Goal: Information Seeking & Learning: Learn about a topic

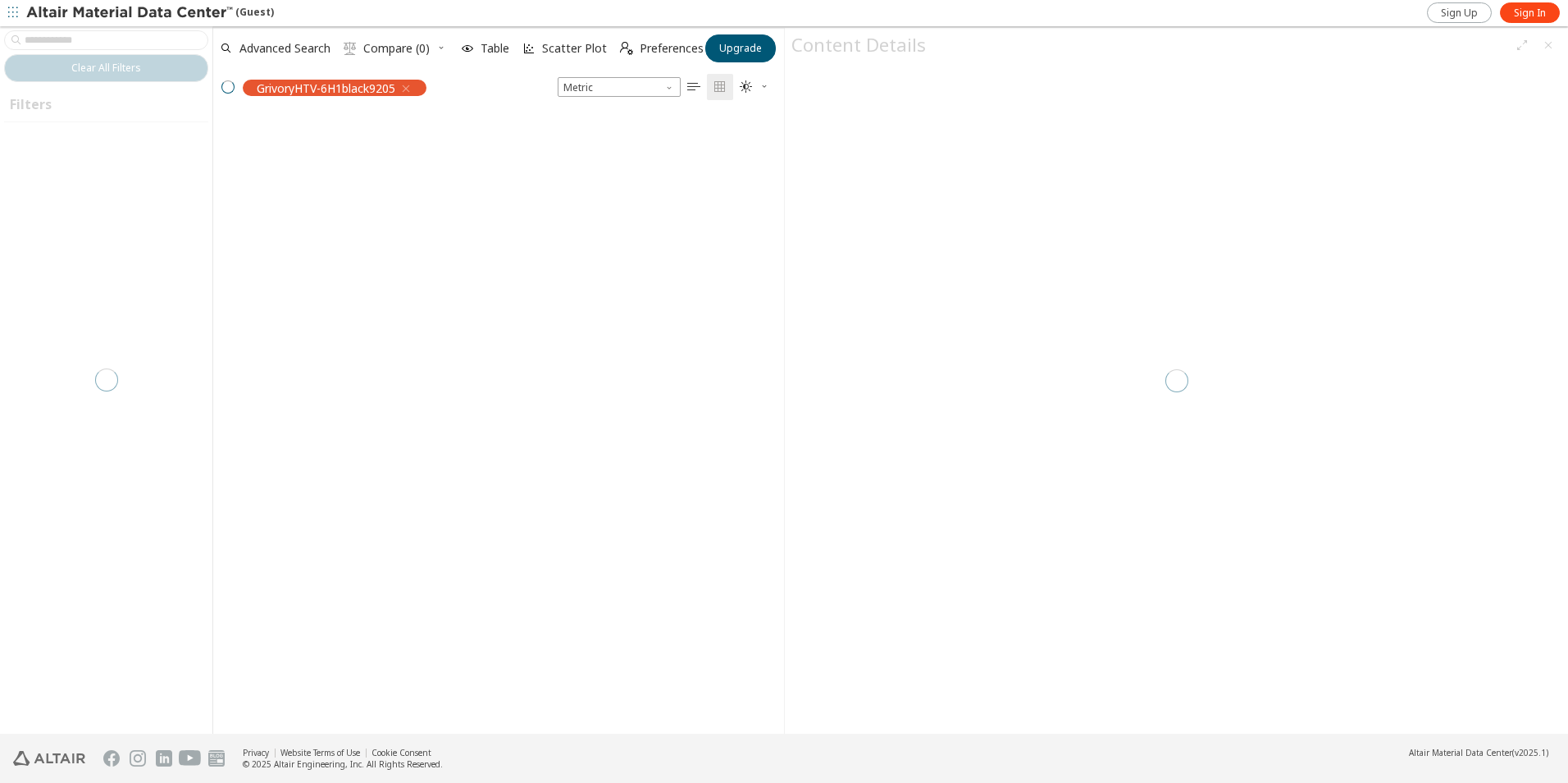
scroll to position [13, 13]
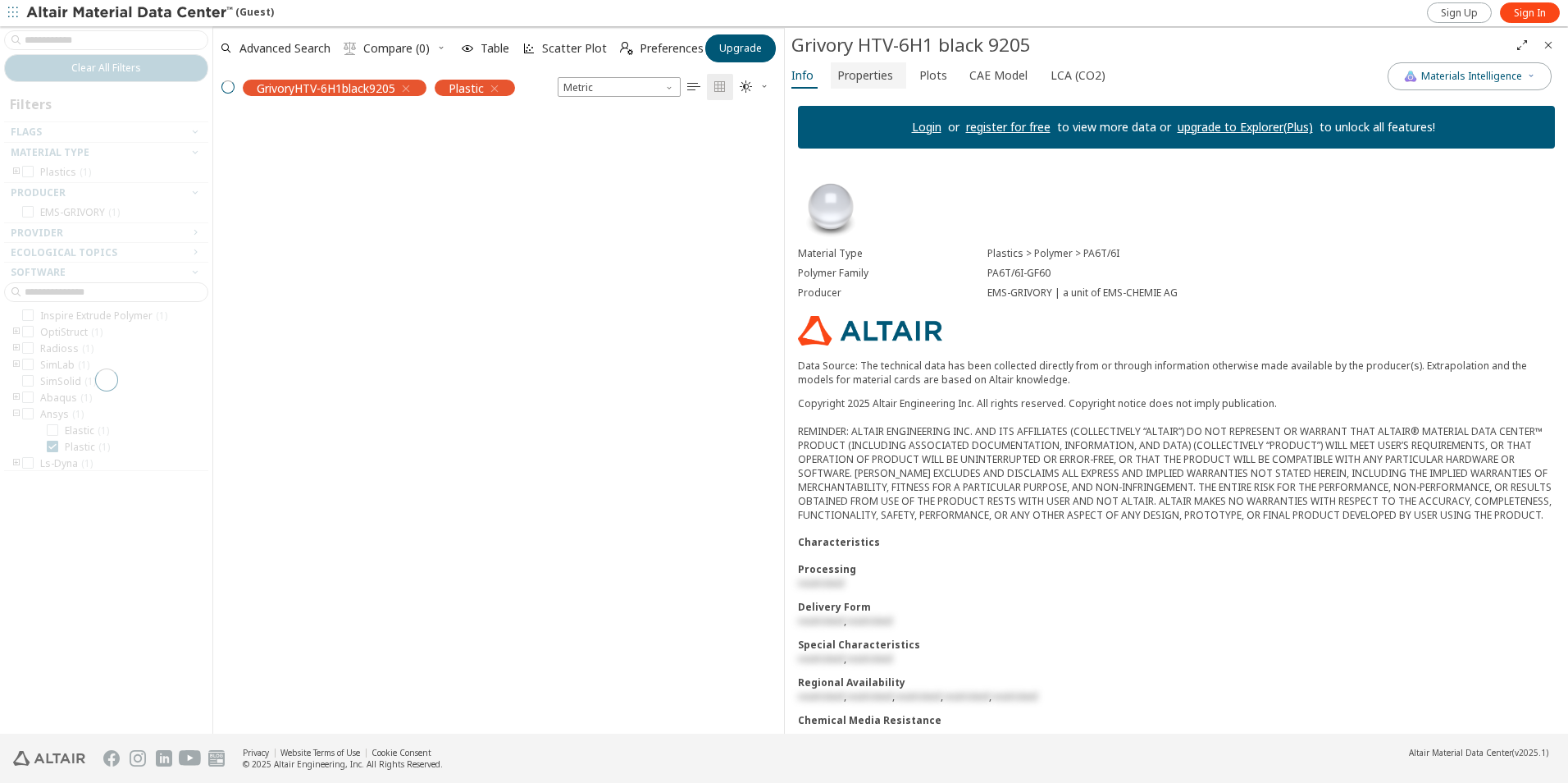
click at [863, 78] on span "Properties" at bounding box center [866, 75] width 56 height 26
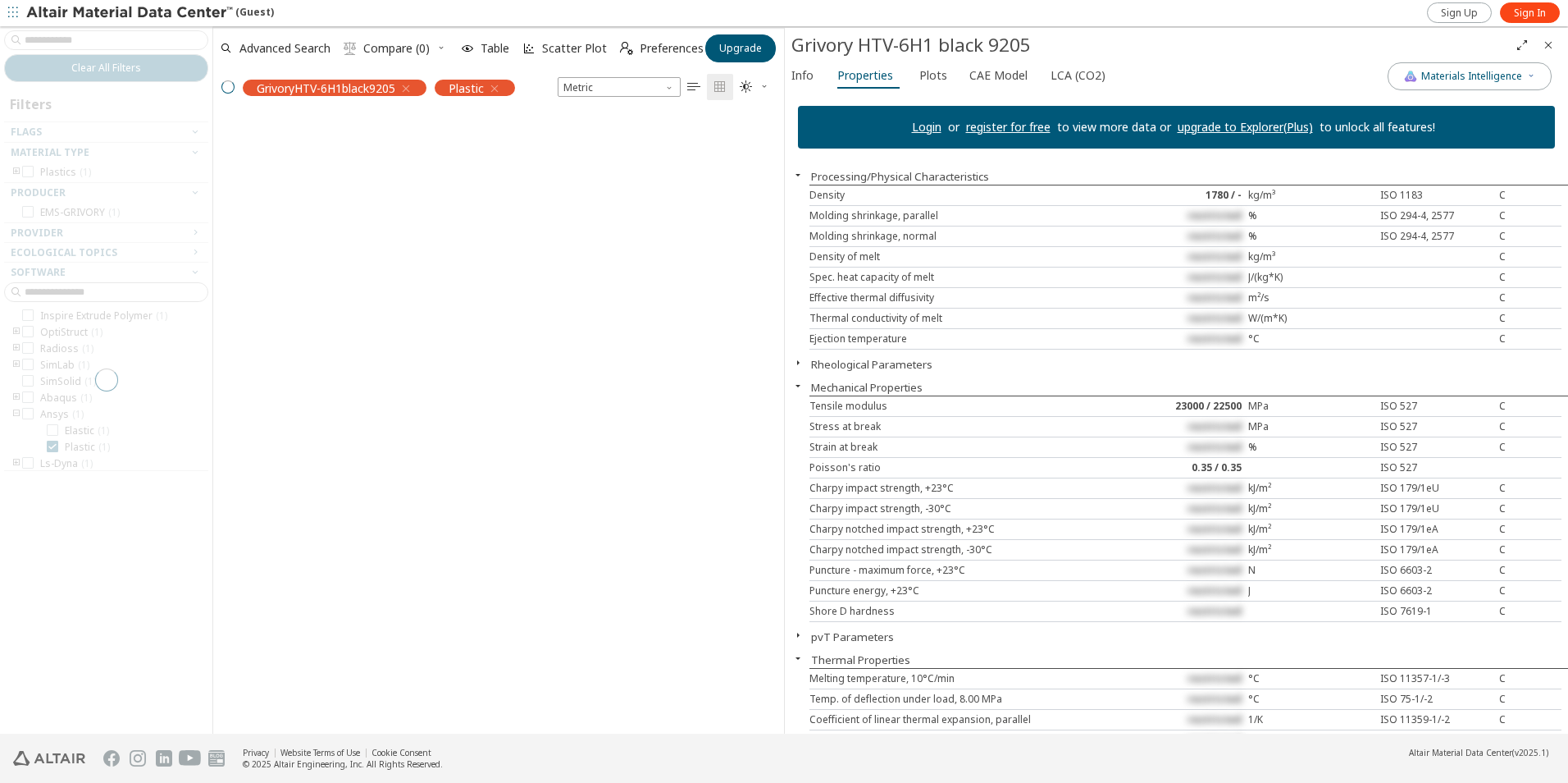
scroll to position [590, 559]
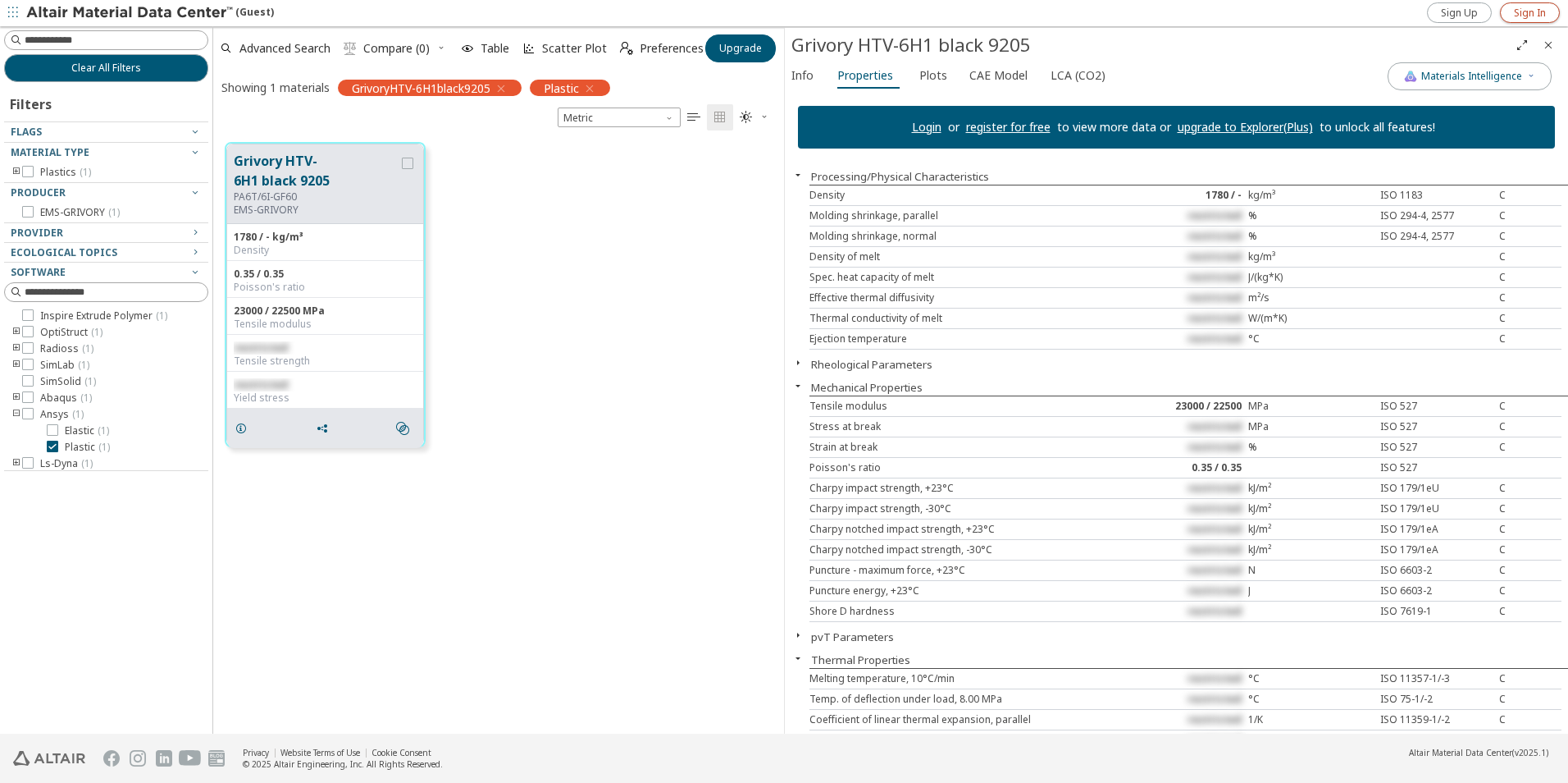
click at [1524, 16] on span "Sign In" at bounding box center [1529, 13] width 32 height 13
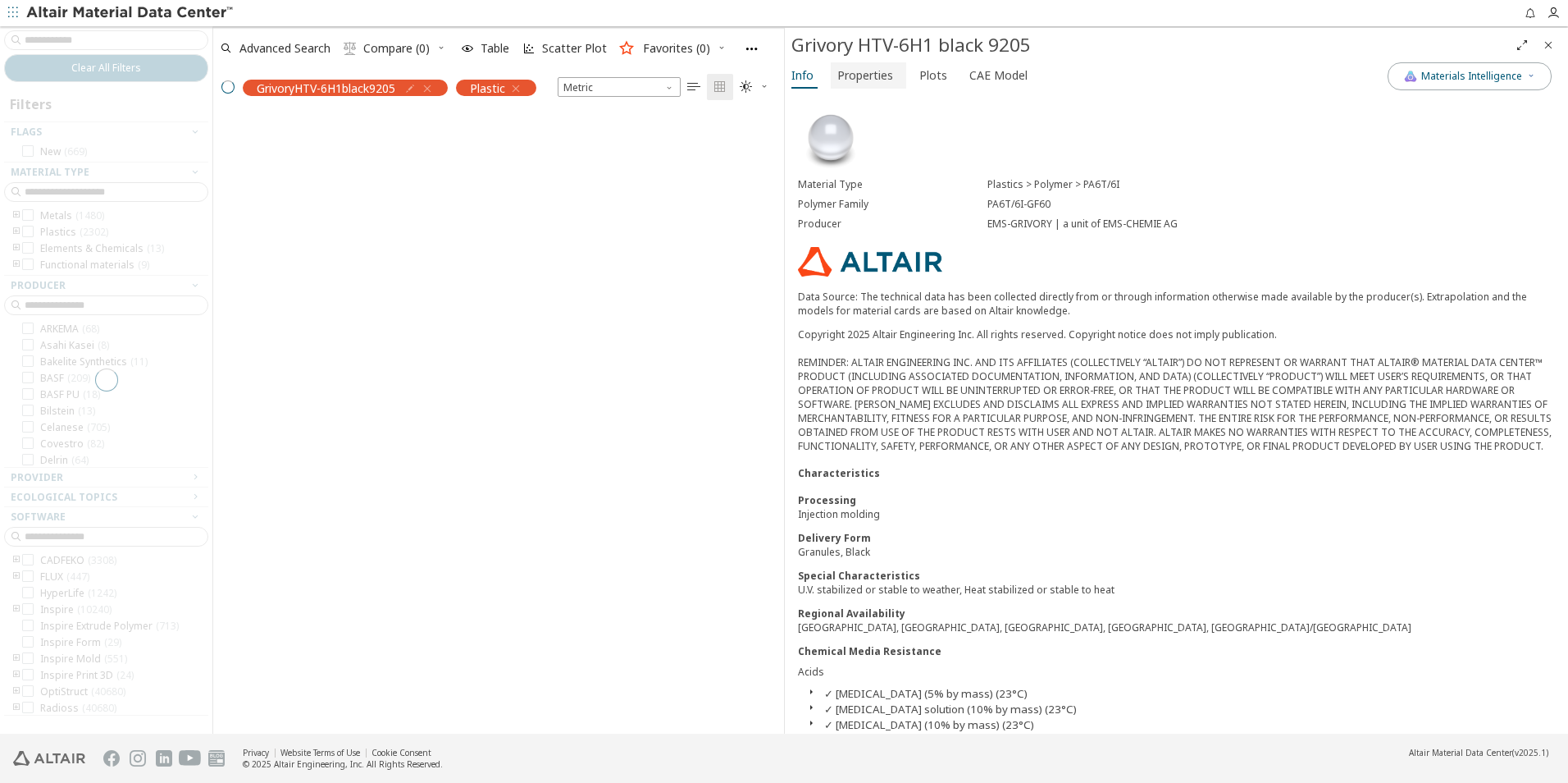
scroll to position [616, 559]
click at [872, 77] on span "Properties" at bounding box center [866, 75] width 56 height 26
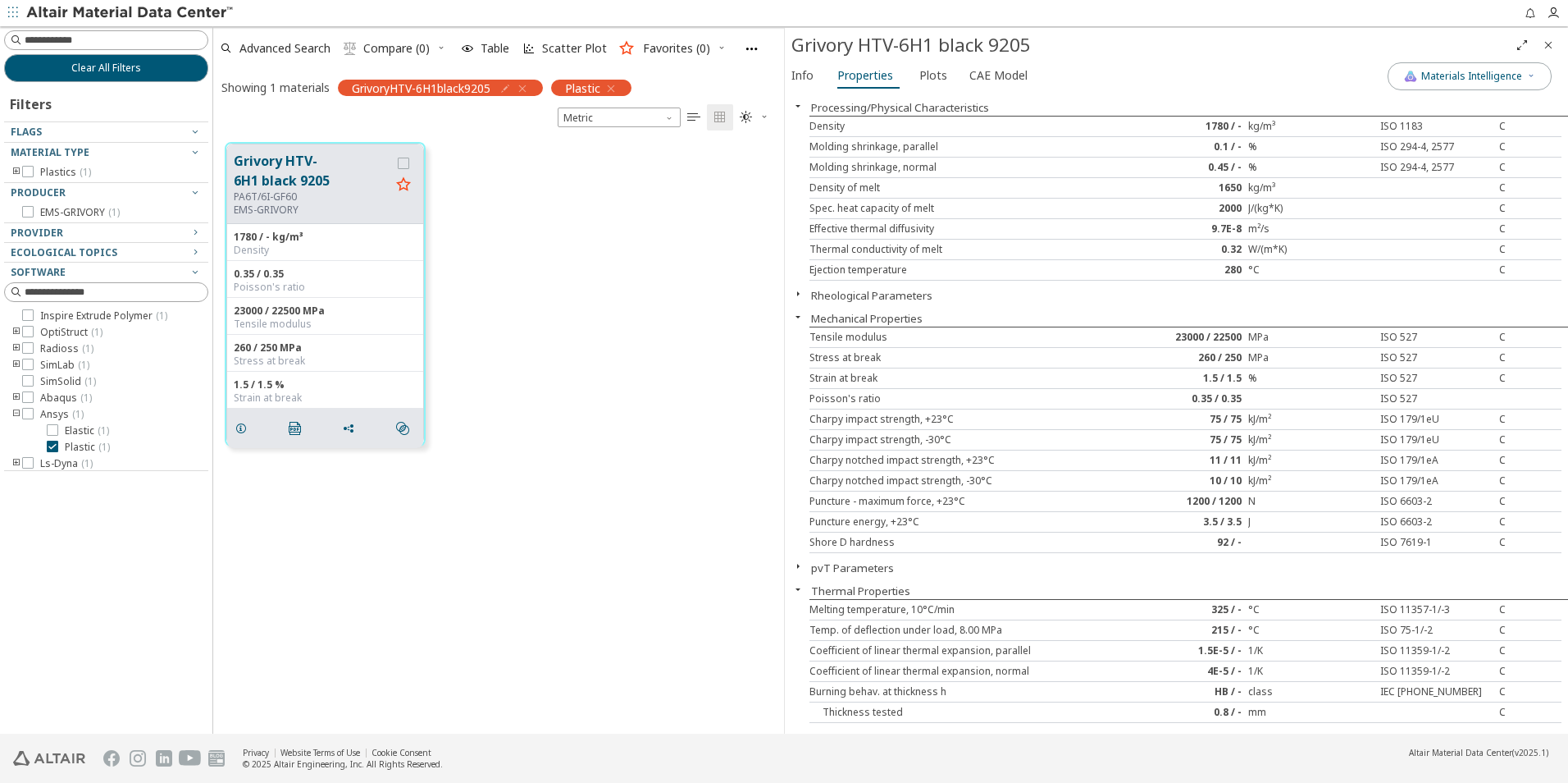
scroll to position [590, 559]
click at [1229, 334] on div "23000 / 22500" at bounding box center [1186, 337] width 125 height 13
click at [925, 80] on span "Plots" at bounding box center [933, 75] width 28 height 26
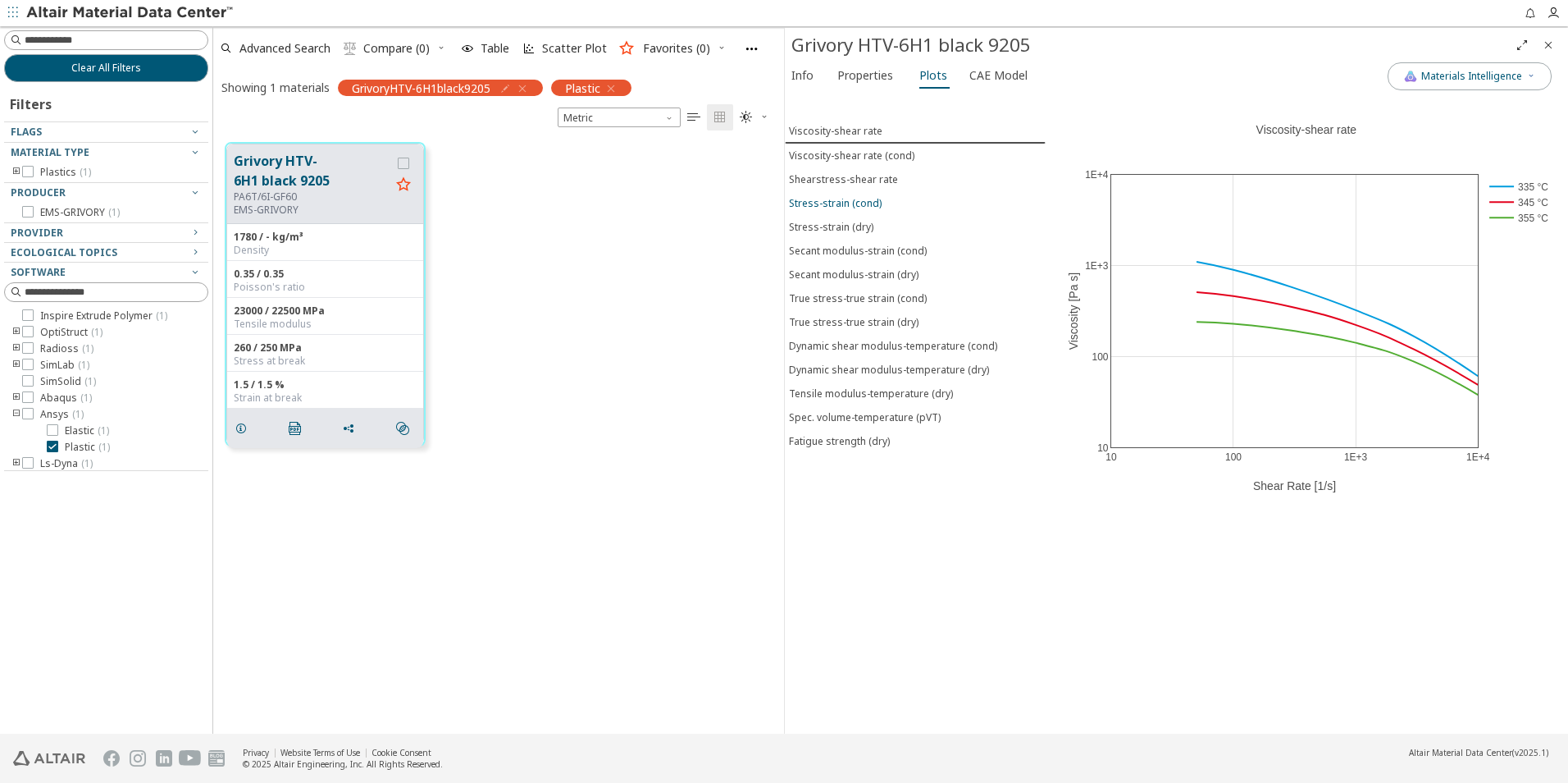
click at [858, 200] on div "Stress-strain (cond)" at bounding box center [835, 203] width 92 height 13
